Goal: Book appointment/travel/reservation

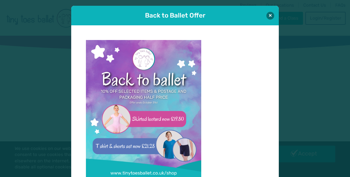
scroll to position [1, 0]
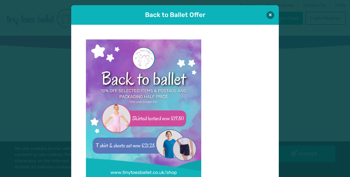
type input "**********"
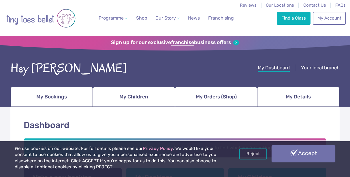
click at [298, 156] on link "Accept" at bounding box center [303, 154] width 64 height 17
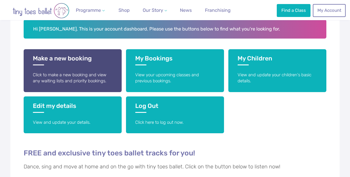
scroll to position [119, 0]
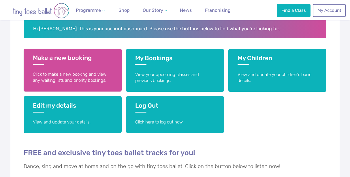
click at [101, 82] on p "Click to make a new booking and view any waiting lists and priority bookings." at bounding box center [72, 77] width 79 height 12
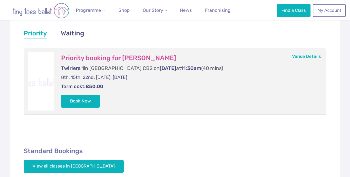
scroll to position [116, 0]
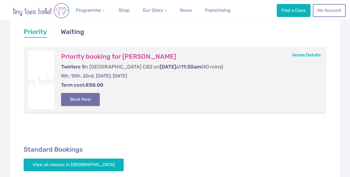
click at [77, 97] on button "Book Now" at bounding box center [80, 99] width 39 height 13
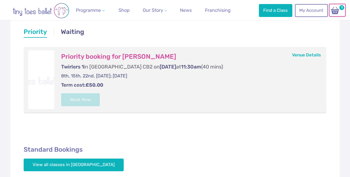
click at [335, 10] on img at bounding box center [334, 10] width 11 height 8
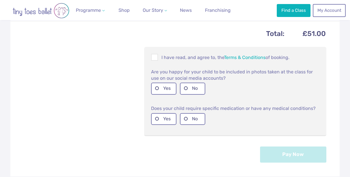
scroll to position [236, 0]
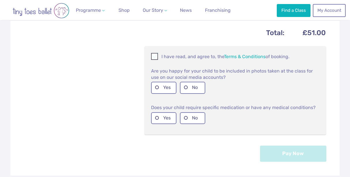
click at [154, 55] on span at bounding box center [155, 57] width 6 height 5
click at [156, 86] on label "Yes" at bounding box center [163, 88] width 25 height 12
click at [185, 116] on label "No" at bounding box center [192, 118] width 25 height 12
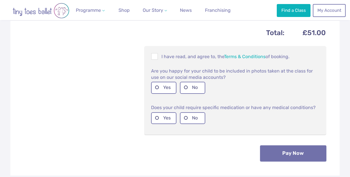
click at [288, 150] on button "Pay Now" at bounding box center [293, 154] width 66 height 16
